Goal: Task Accomplishment & Management: Manage account settings

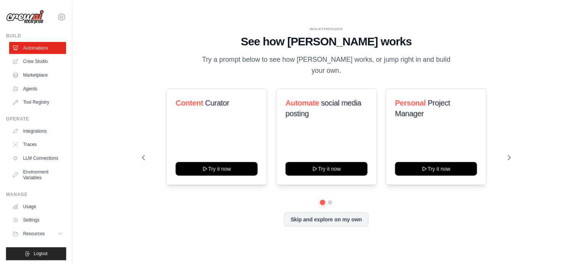
scroll to position [8, 0]
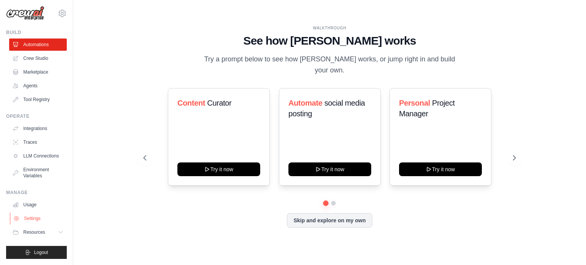
click at [32, 215] on link "Settings" at bounding box center [39, 218] width 58 height 12
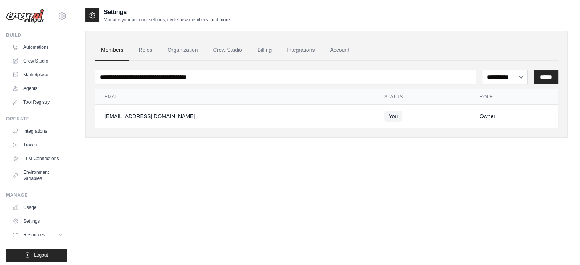
scroll to position [8, 0]
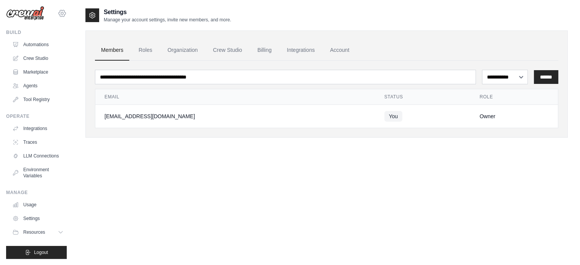
click at [58, 11] on icon at bounding box center [62, 13] width 9 height 9
click at [43, 43] on link "Settings" at bounding box center [56, 43] width 67 height 14
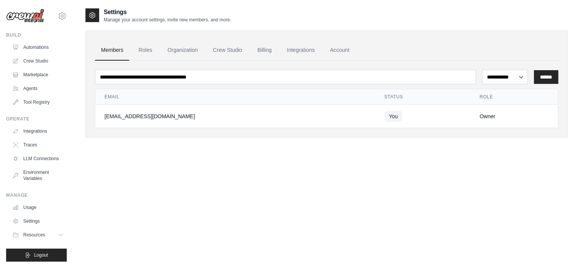
scroll to position [15, 0]
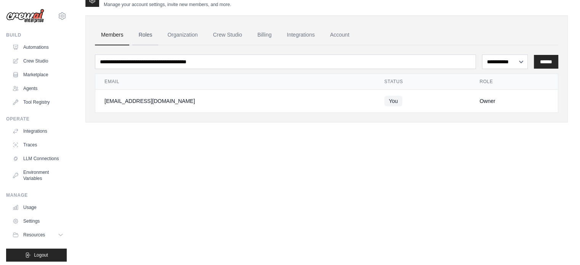
click at [146, 33] on link "Roles" at bounding box center [145, 35] width 26 height 21
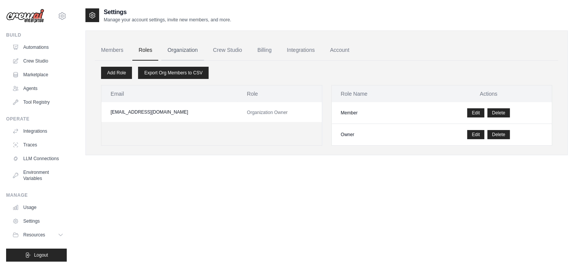
click at [194, 44] on link "Organization" at bounding box center [182, 50] width 42 height 21
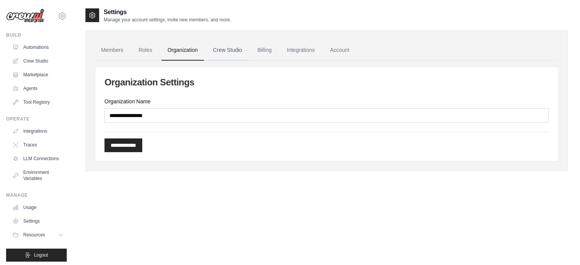
click at [237, 46] on link "Crew Studio" at bounding box center [227, 50] width 41 height 21
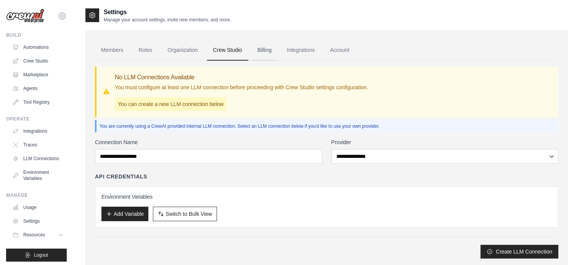
click at [266, 48] on link "Billing" at bounding box center [264, 50] width 26 height 21
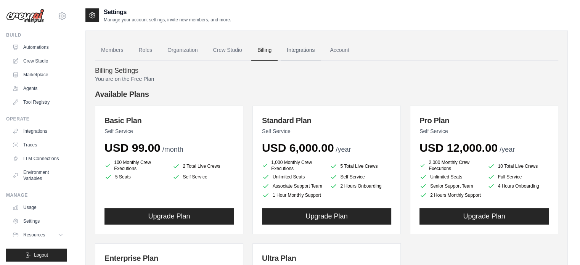
click at [294, 47] on link "Integrations" at bounding box center [301, 50] width 40 height 21
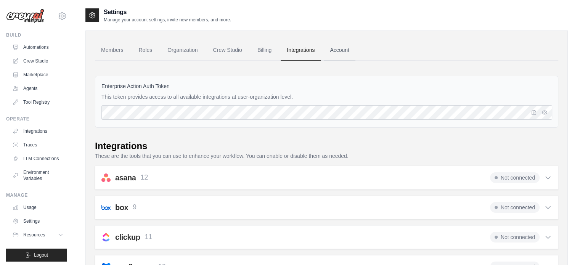
click at [340, 48] on link "Account" at bounding box center [340, 50] width 32 height 21
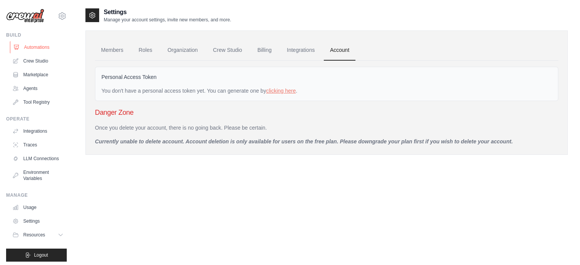
click at [39, 50] on link "Automations" at bounding box center [39, 47] width 58 height 12
